Goal: Information Seeking & Learning: Compare options

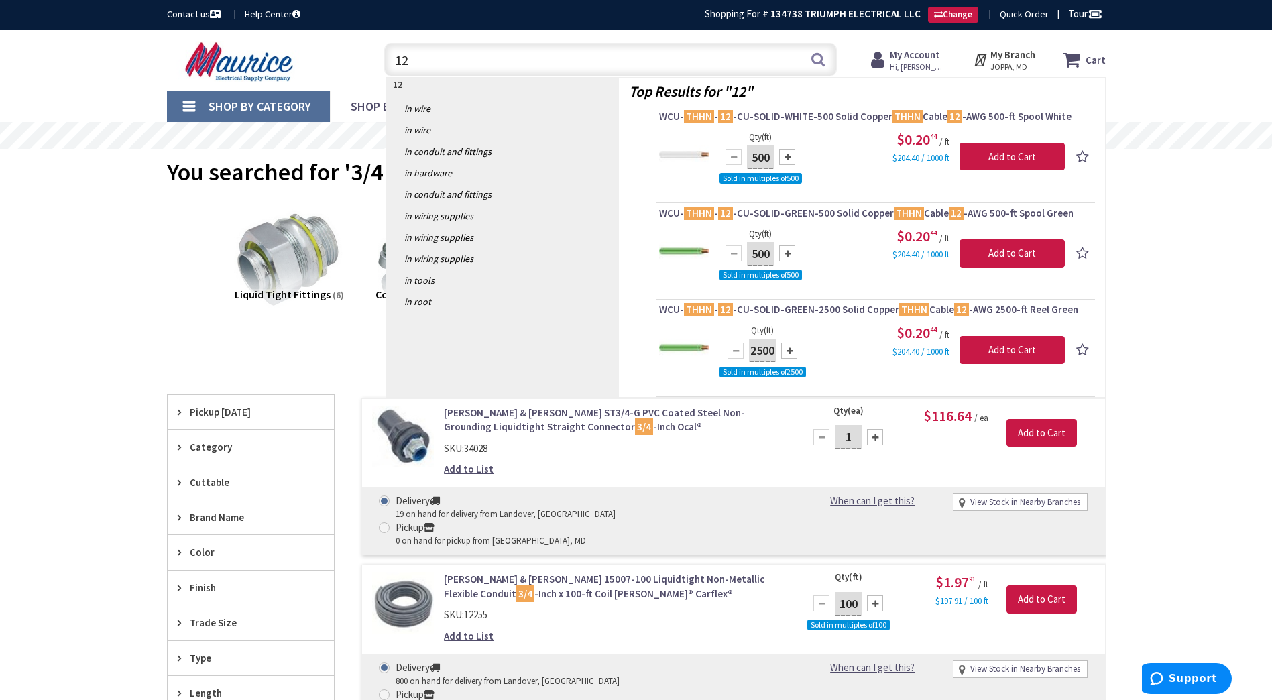
type input "1"
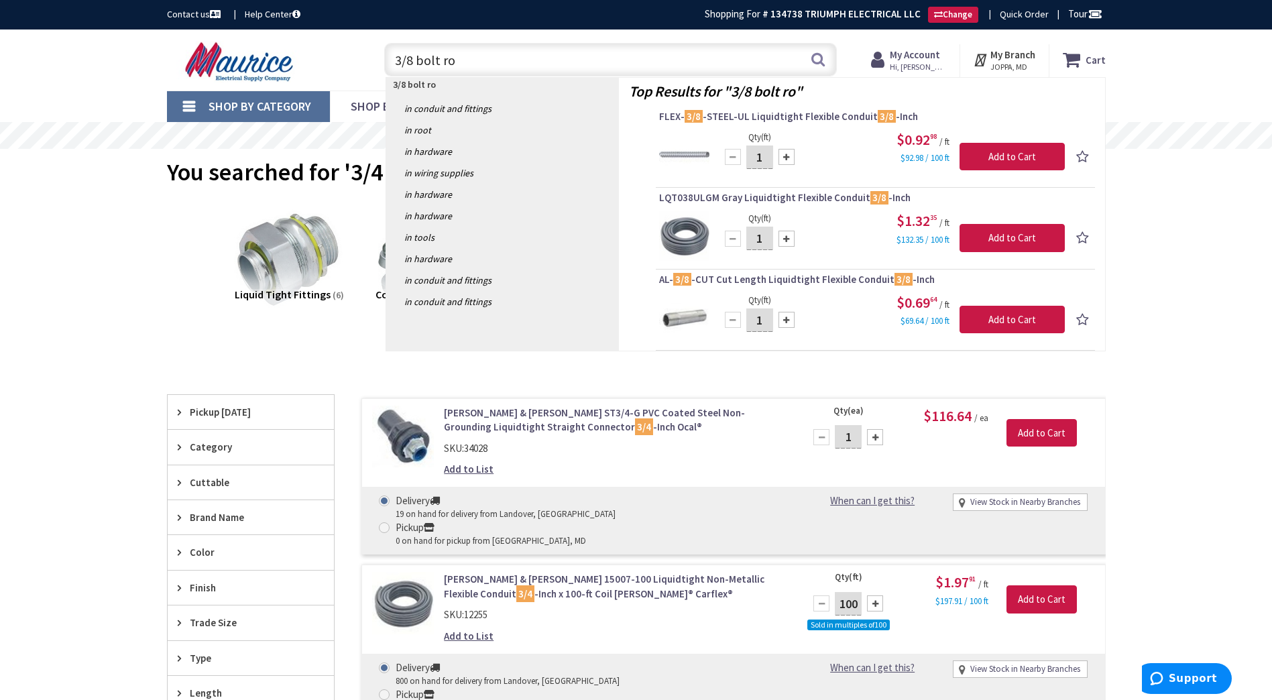
type input "3/8 bolt rod"
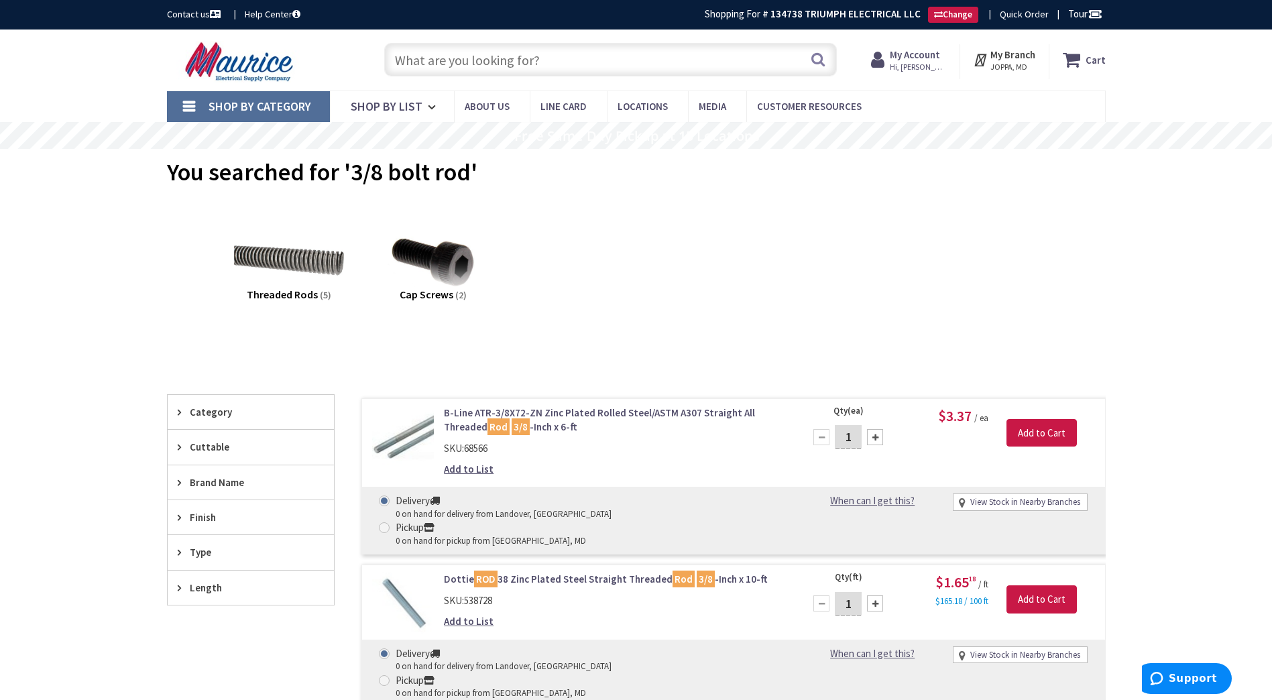
click at [667, 58] on input "text" at bounding box center [610, 60] width 453 height 34
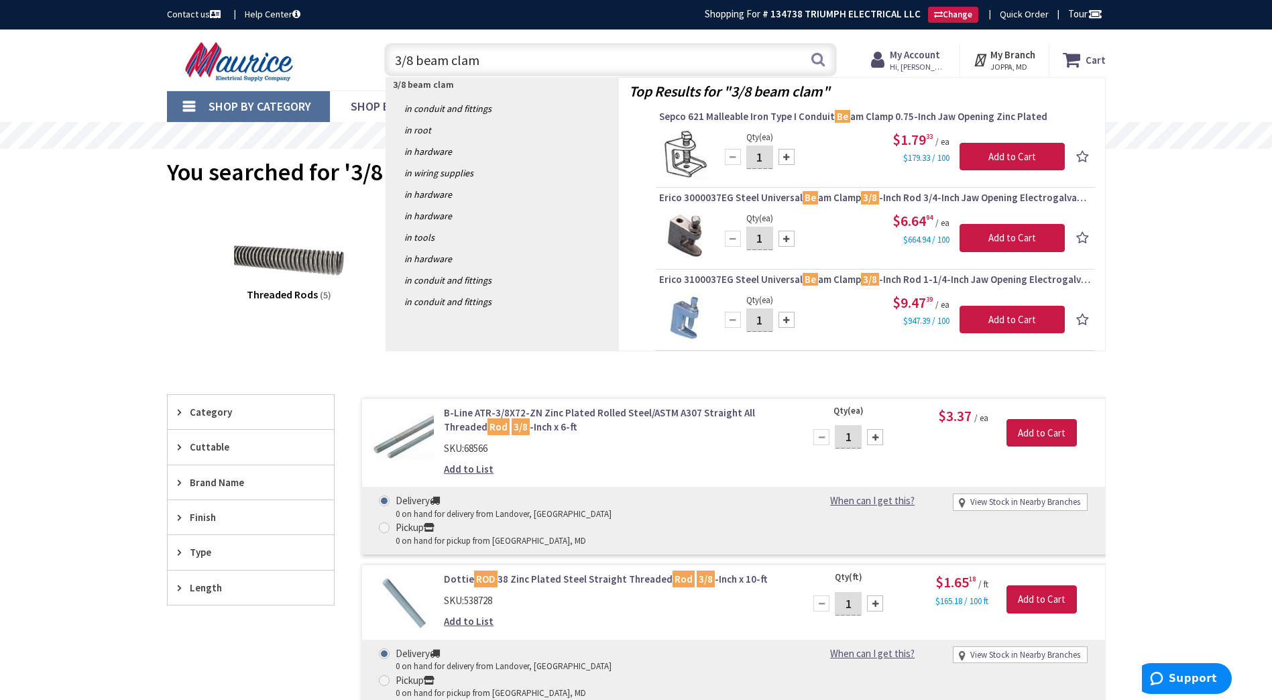
type input "3/8 beam clamp"
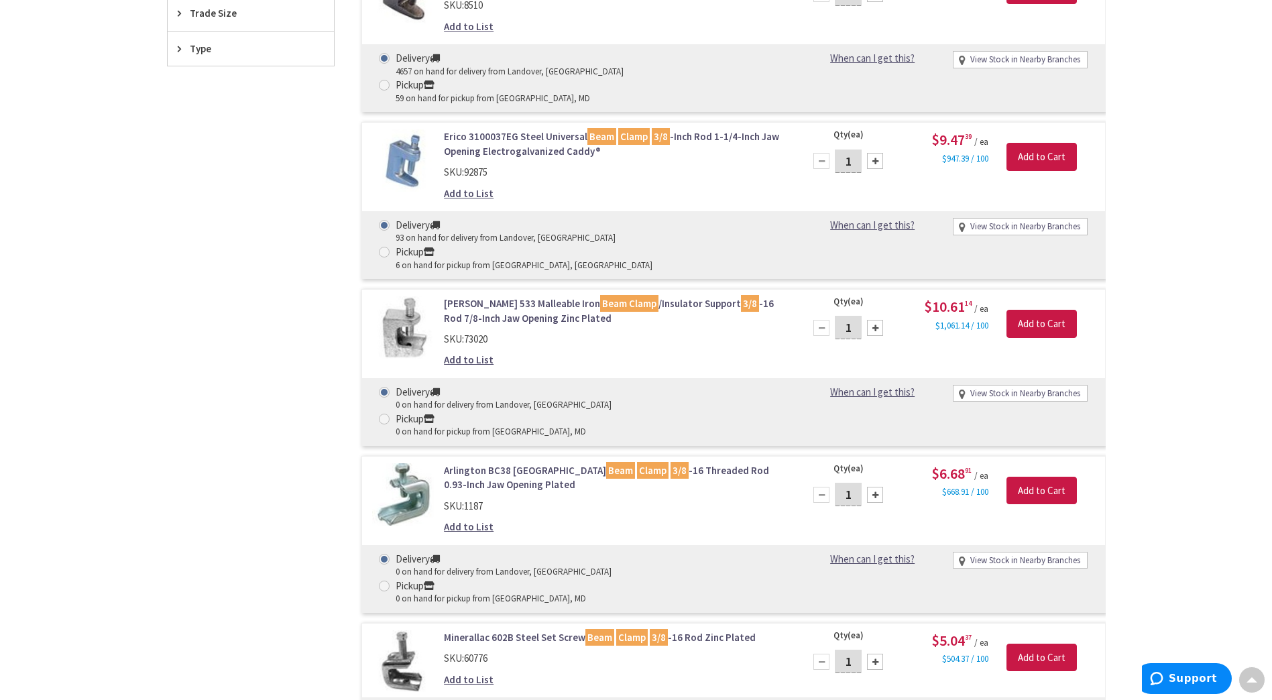
scroll to position [604, 0]
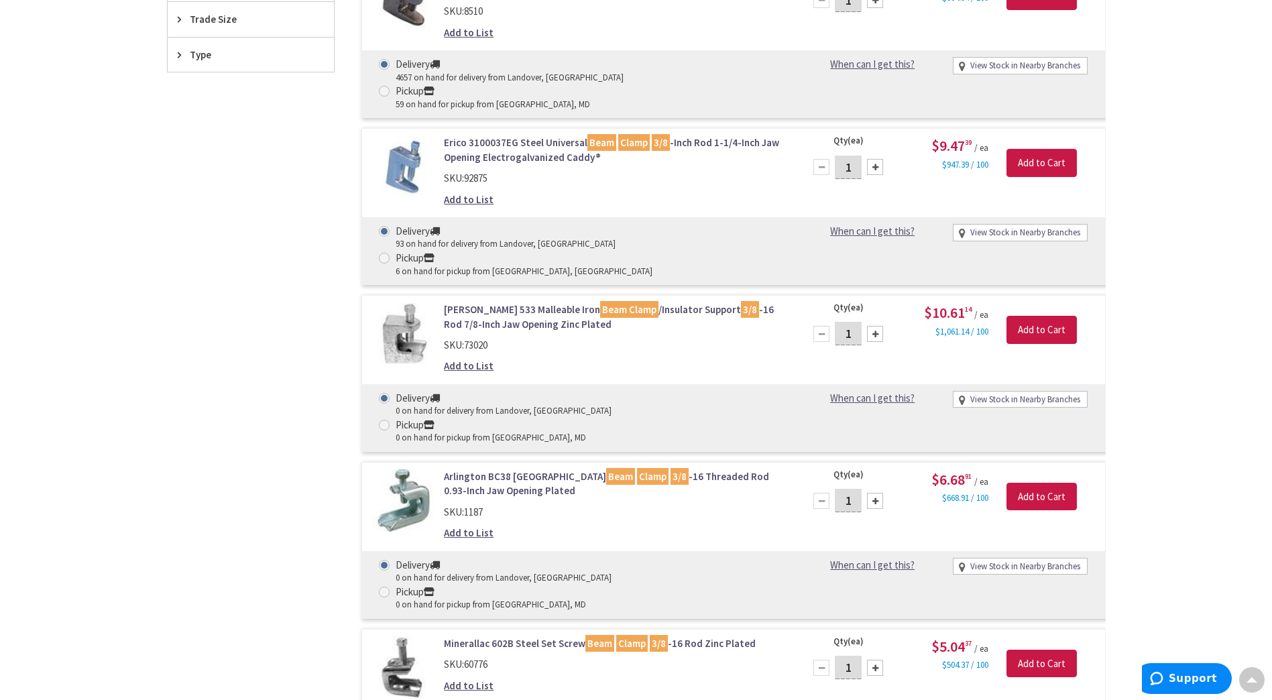
click at [668, 302] on link "Crouse-Hinds 533 Malleable Iron Beam Clamp /Insulator Support 3/8 -16 Rod 7/8-I…" at bounding box center [614, 316] width 341 height 29
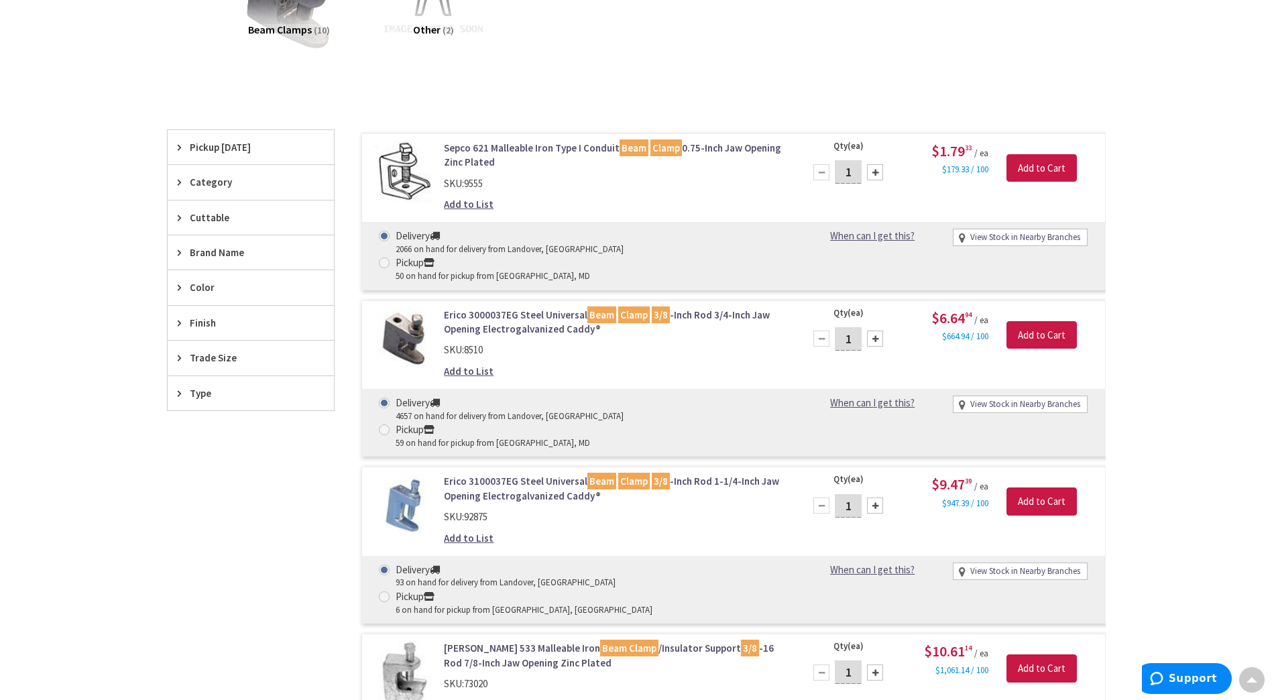
scroll to position [265, 0]
click at [692, 307] on link "Erico 3000037EG Steel Universal Beam Clamp 3/8 -Inch Rod 3/4-Inch Jaw Opening E…" at bounding box center [614, 321] width 341 height 29
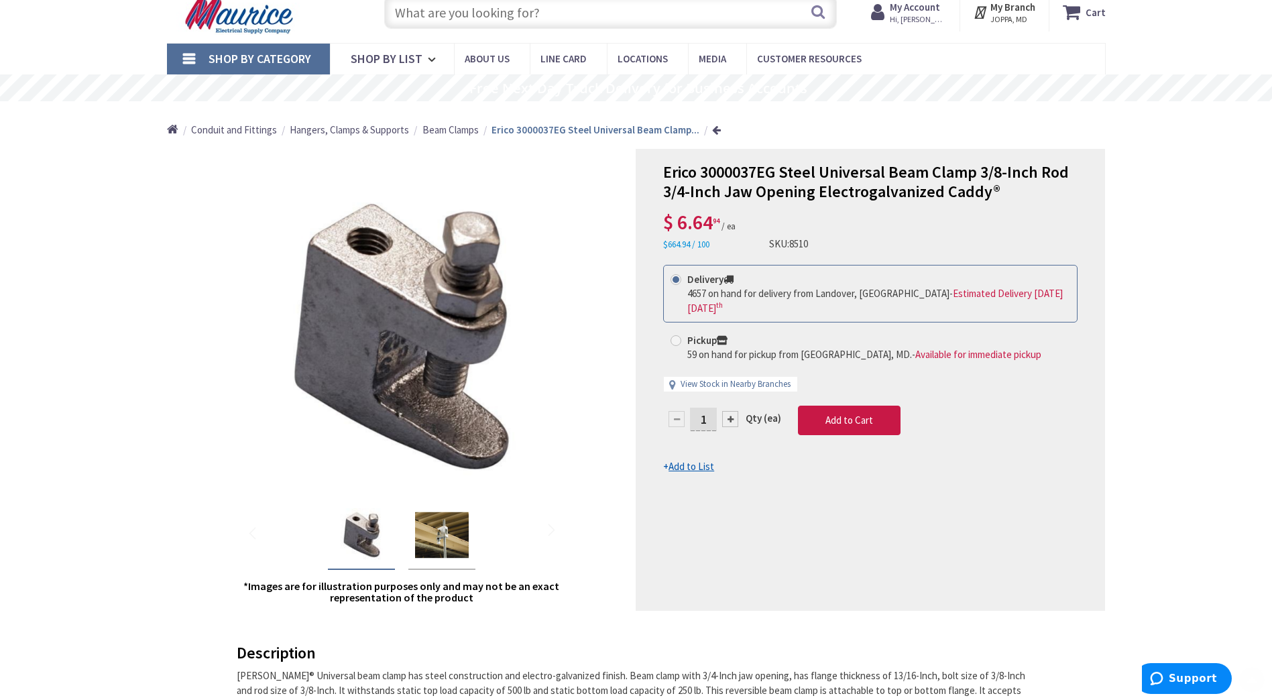
scroll to position [69, 0]
